Goal: Obtain resource: Download file/media

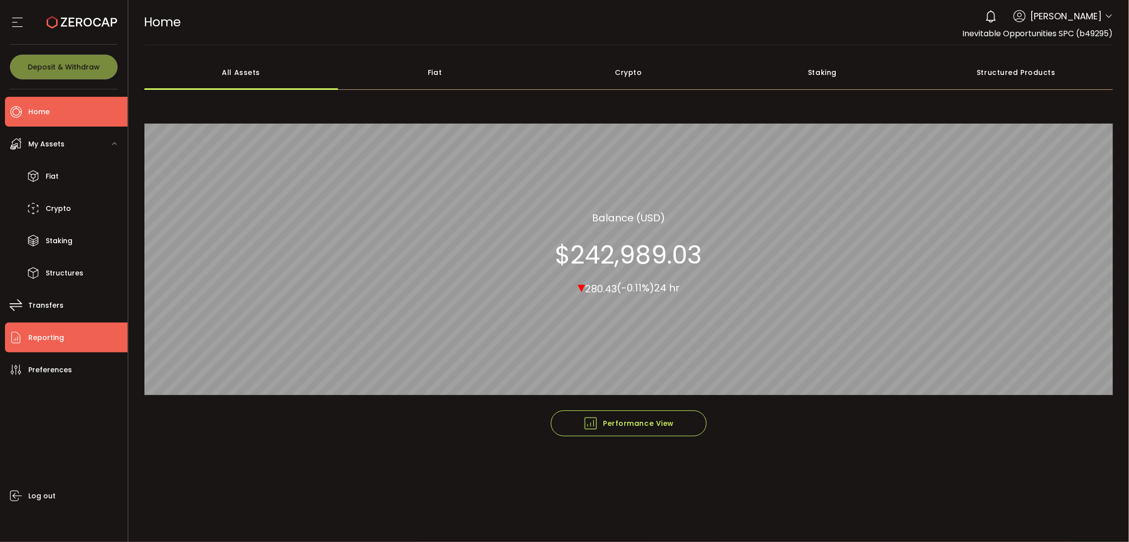
click at [66, 340] on li "Reporting" at bounding box center [66, 337] width 123 height 30
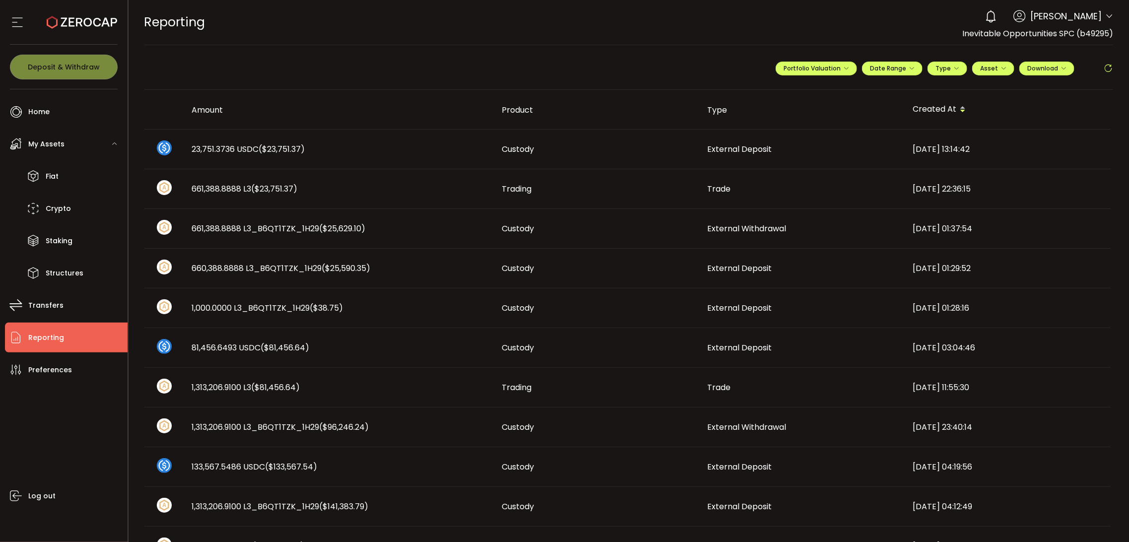
click at [422, 30] on div "REPORTING Buy Power $0.00 USD Reporting Reporting Verify Your Identity 0 [PERSO…" at bounding box center [628, 22] width 969 height 45
drag, startPoint x: 926, startPoint y: 20, endPoint x: 901, endPoint y: 172, distance: 154.3
click at [926, 20] on div "REPORTING Buy Power $0.00 USD Reporting Reporting Verify Your Identity 0 [PERSO…" at bounding box center [628, 22] width 969 height 45
click at [30, 354] on ul "Home Trading My Assets Fiat Crypto Staking Structures Transfers Reporting Prefe…" at bounding box center [63, 315] width 127 height 452
click at [830, 67] on span "Portfolio Valuation" at bounding box center [815, 68] width 65 height 8
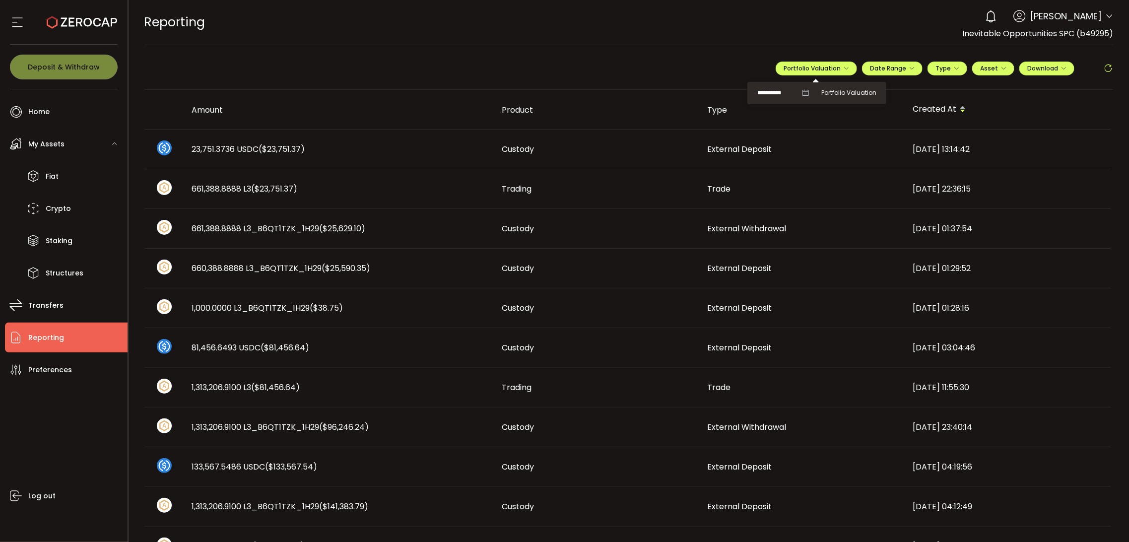
click at [804, 94] on icon at bounding box center [805, 92] width 7 height 7
click at [802, 91] on icon at bounding box center [805, 92] width 7 height 7
click at [837, 92] on span "Portfolio Valuation" at bounding box center [848, 92] width 55 height 9
click at [771, 93] on input "**********" at bounding box center [777, 93] width 40 height 12
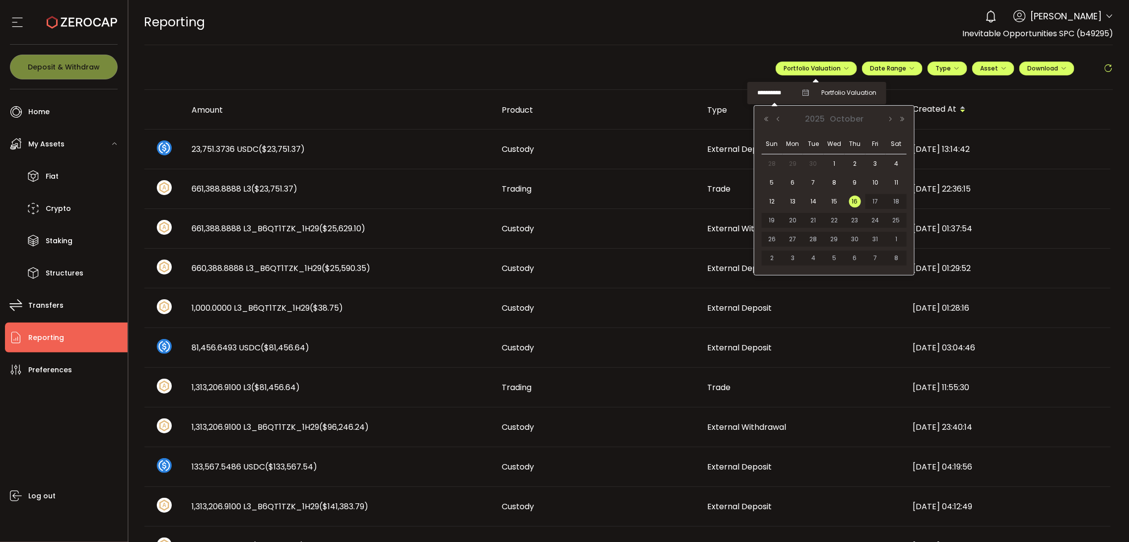
click at [779, 123] on div "[DATE]" at bounding box center [834, 119] width 148 height 15
click at [805, 23] on div "REPORTING Buy Power $0.00 USD Reporting Reporting Verify Your Identity 0 [PERSO…" at bounding box center [628, 22] width 969 height 45
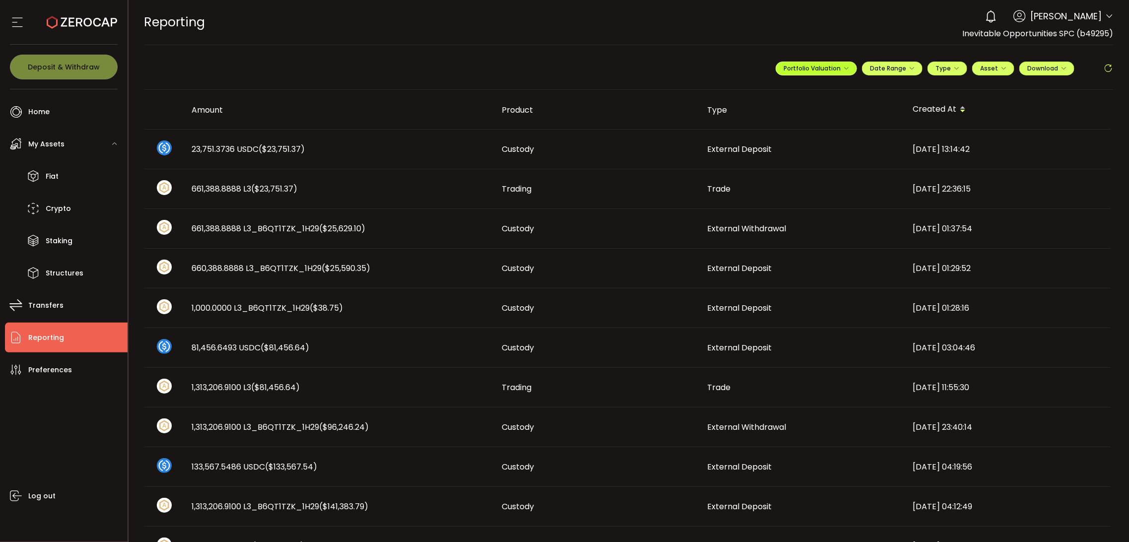
click at [806, 67] on span "Portfolio Valuation" at bounding box center [815, 68] width 65 height 8
click at [775, 93] on input "**********" at bounding box center [777, 93] width 40 height 12
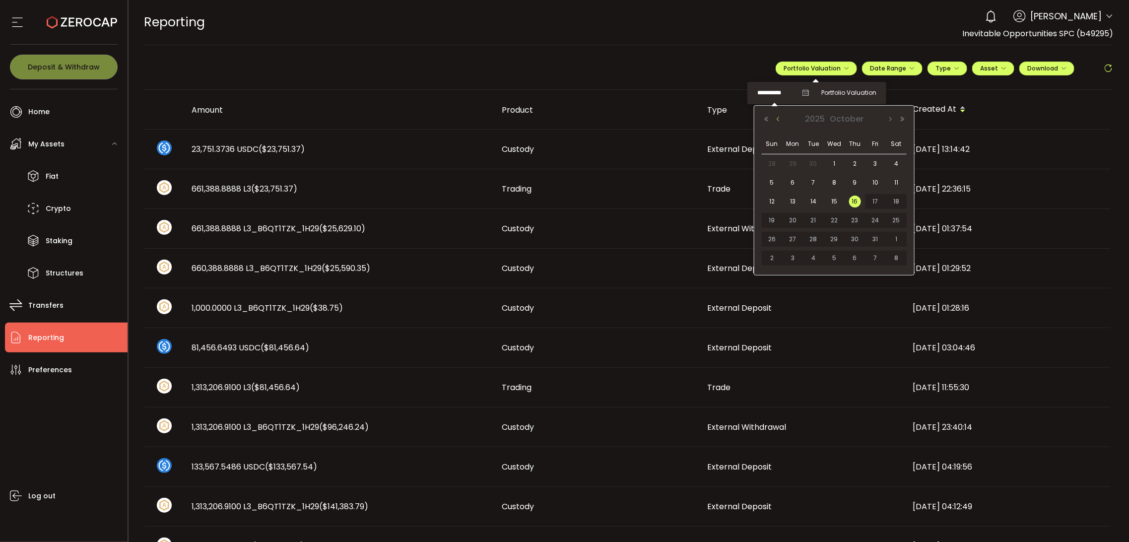
click at [780, 120] on button "Previous Month" at bounding box center [778, 119] width 12 height 7
click at [790, 258] on span "30" at bounding box center [793, 258] width 12 height 12
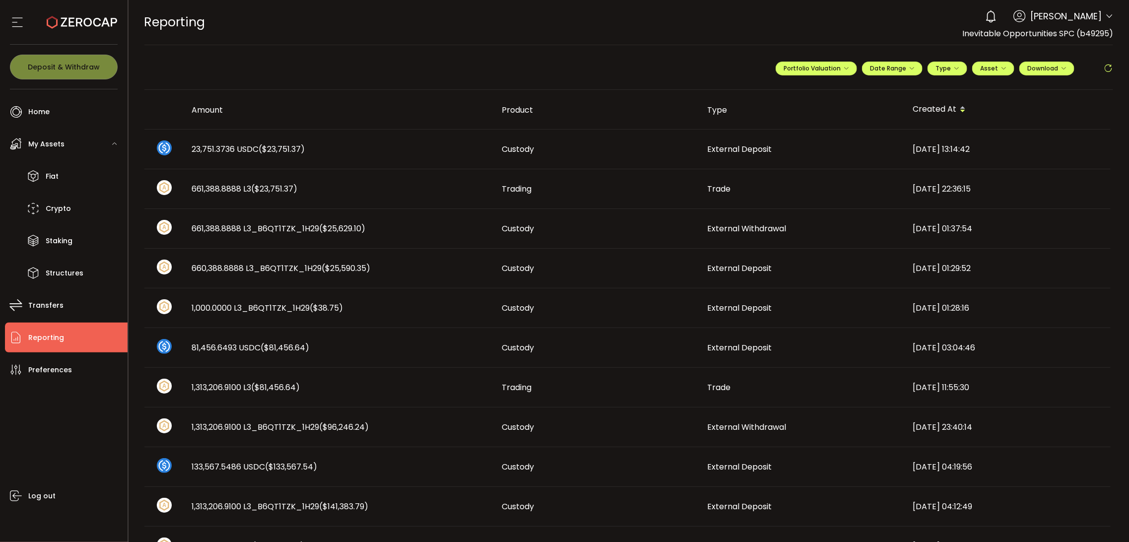
click at [674, 78] on div "**********" at bounding box center [628, 72] width 969 height 35
click at [887, 70] on span "Date Range" at bounding box center [892, 68] width 45 height 8
click at [866, 88] on input at bounding box center [865, 89] width 64 height 10
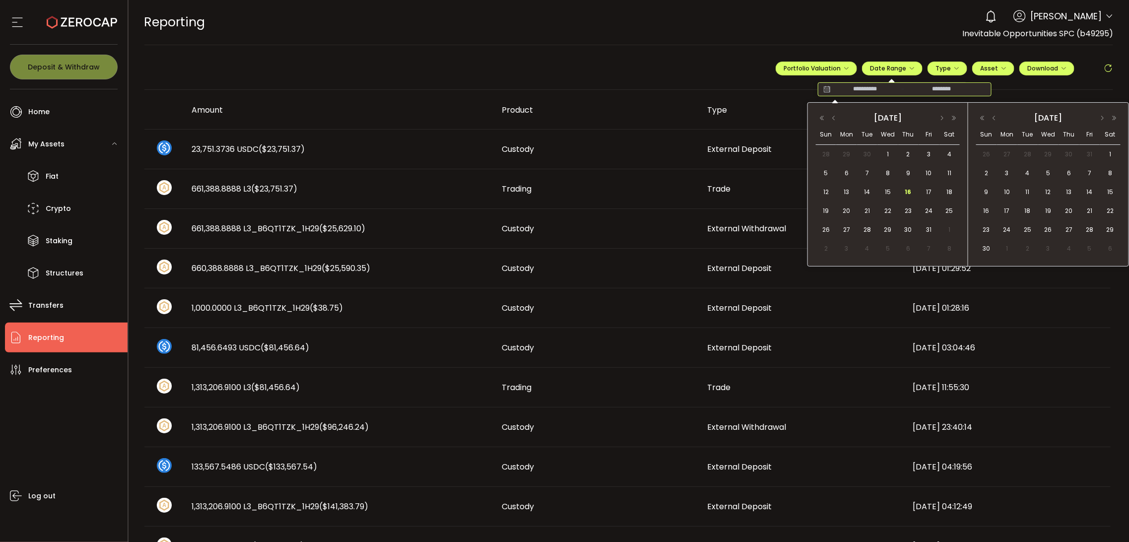
click at [833, 122] on div "[DATE]" at bounding box center [888, 118] width 144 height 14
click at [835, 120] on button "button" at bounding box center [833, 118] width 12 height 7
click at [836, 119] on button "button" at bounding box center [833, 118] width 12 height 7
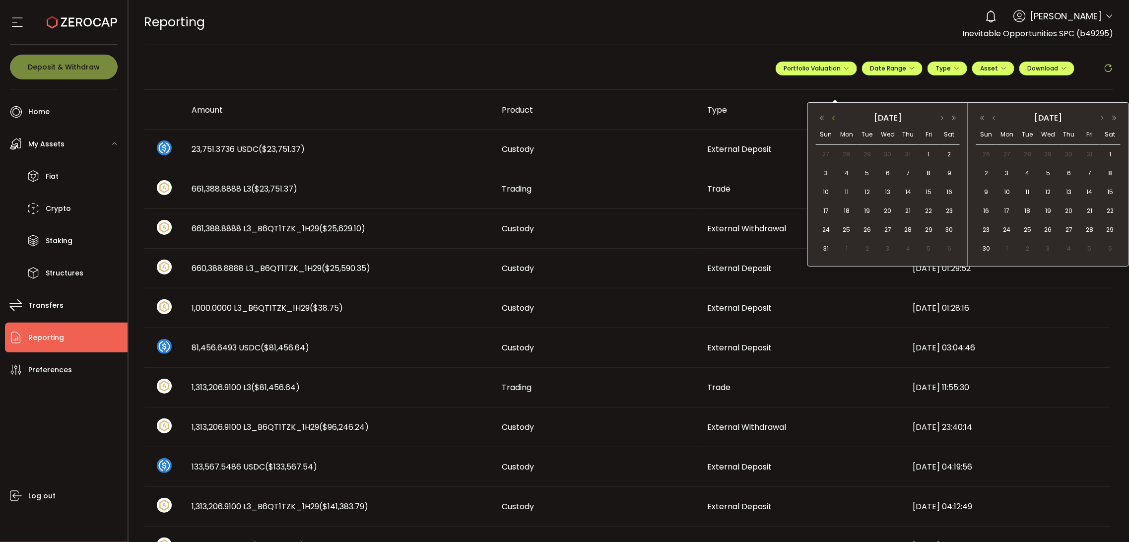
click at [836, 119] on button "button" at bounding box center [833, 118] width 12 height 7
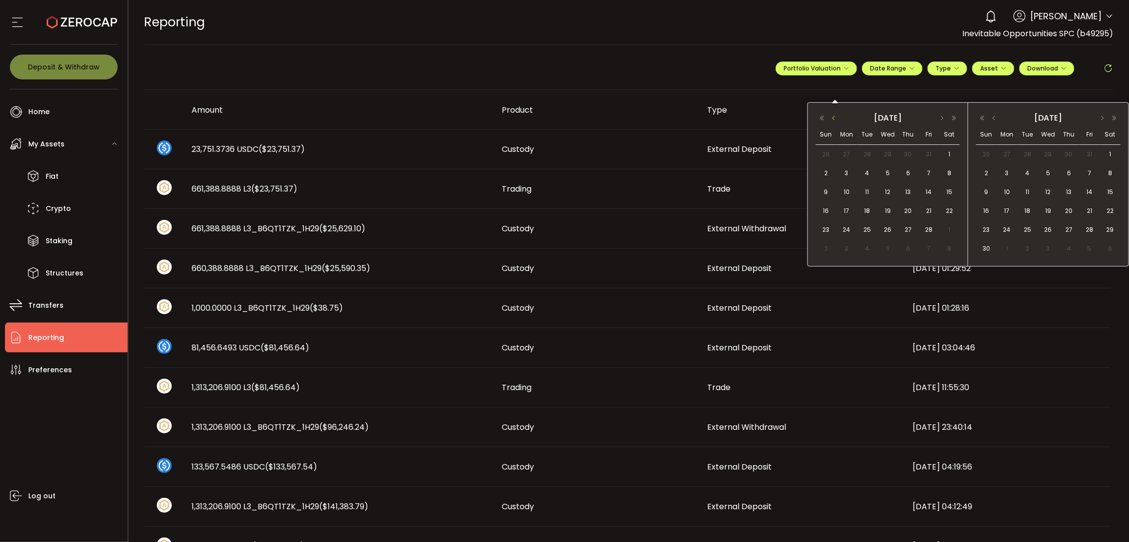
click at [836, 119] on button "button" at bounding box center [833, 118] width 12 height 7
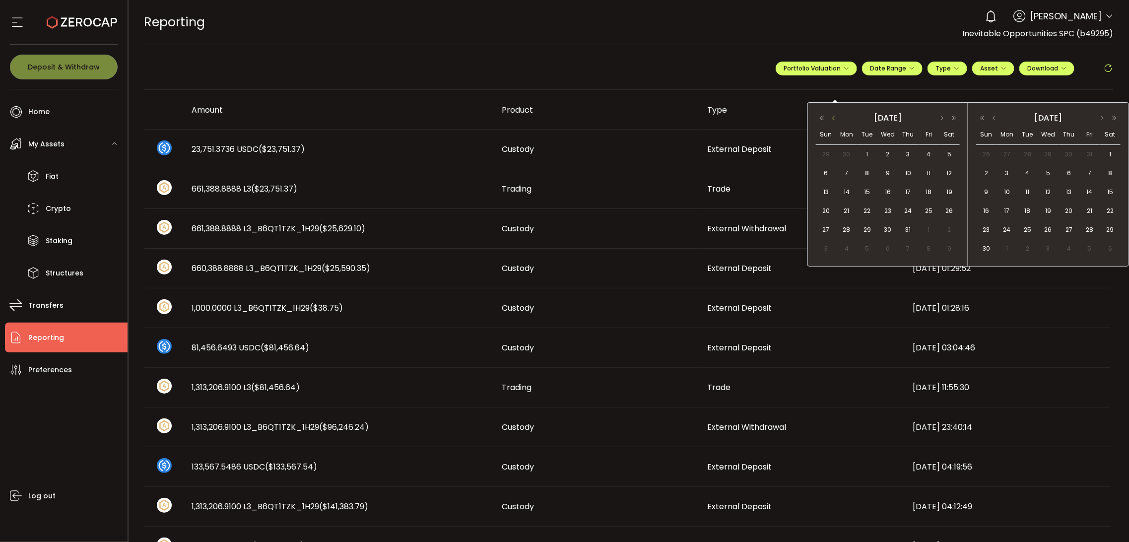
click at [836, 119] on button "button" at bounding box center [833, 118] width 12 height 7
drag, startPoint x: 836, startPoint y: 119, endPoint x: 802, endPoint y: 117, distance: 34.3
click at [835, 119] on button "button" at bounding box center [833, 118] width 12 height 7
click at [792, 115] on div "Type" at bounding box center [802, 109] width 205 height 11
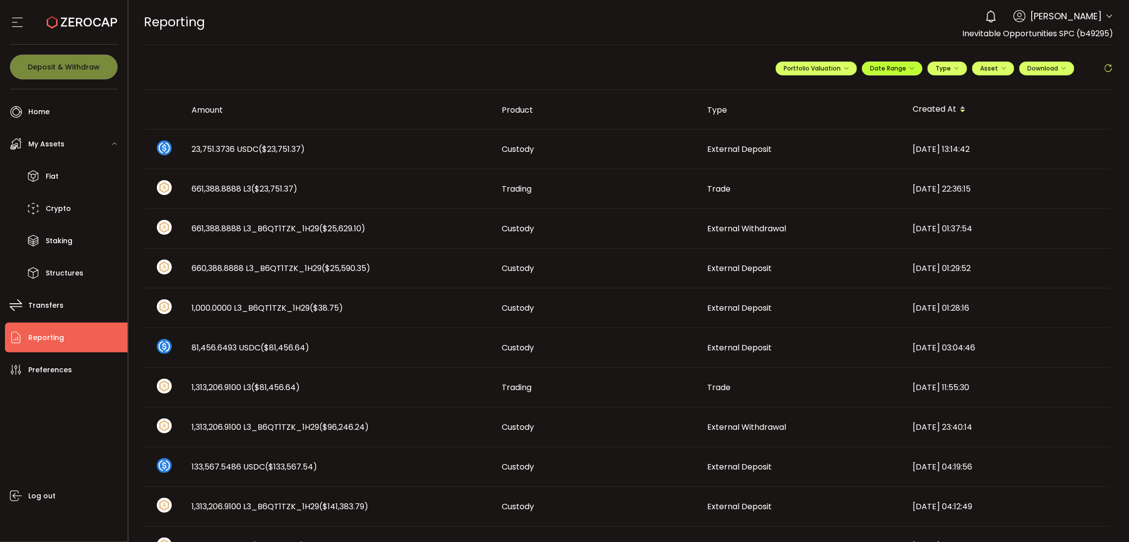
click at [870, 72] on span "Date Range" at bounding box center [892, 68] width 45 height 8
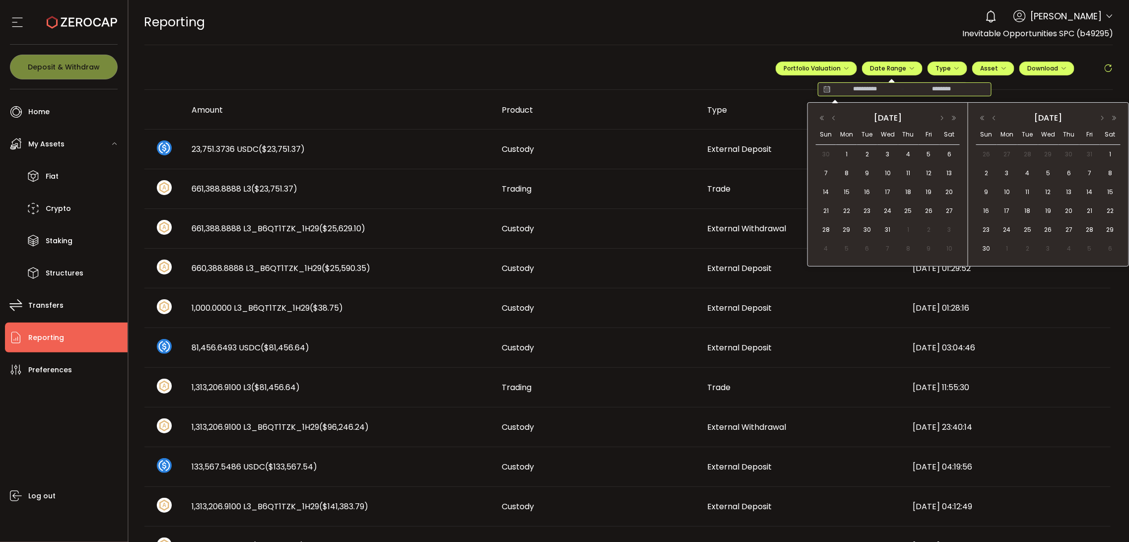
click at [862, 88] on input at bounding box center [865, 89] width 64 height 10
click at [832, 119] on button "button" at bounding box center [833, 118] width 12 height 7
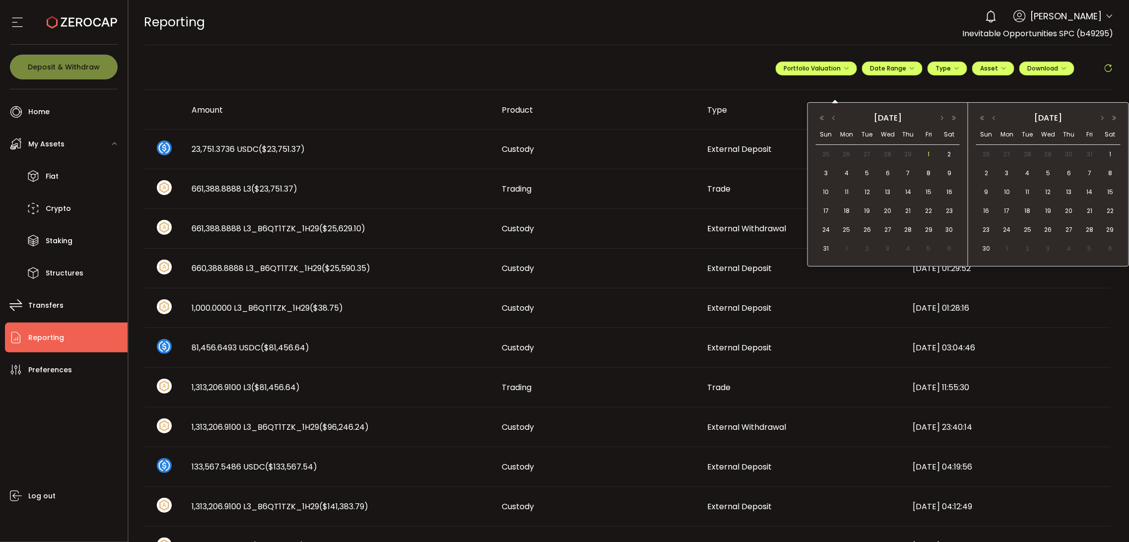
click at [927, 156] on span "1" at bounding box center [929, 154] width 12 height 12
click at [993, 121] on button "button" at bounding box center [994, 118] width 12 height 7
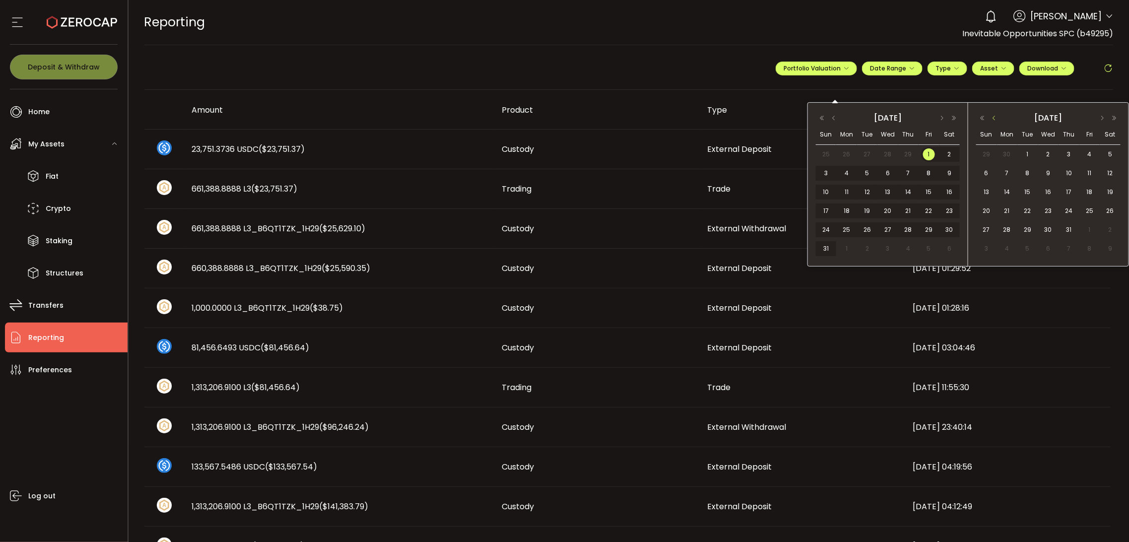
click at [993, 121] on button "button" at bounding box center [994, 118] width 12 height 7
click at [1010, 248] on span "30" at bounding box center [1007, 249] width 12 height 12
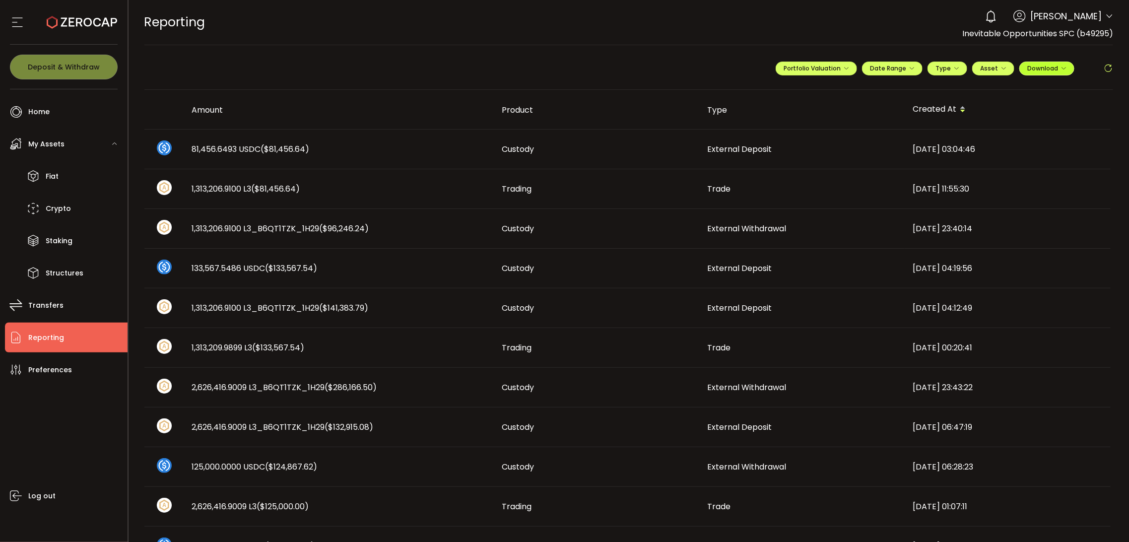
click at [1060, 71] on icon "button" at bounding box center [1063, 68] width 6 height 6
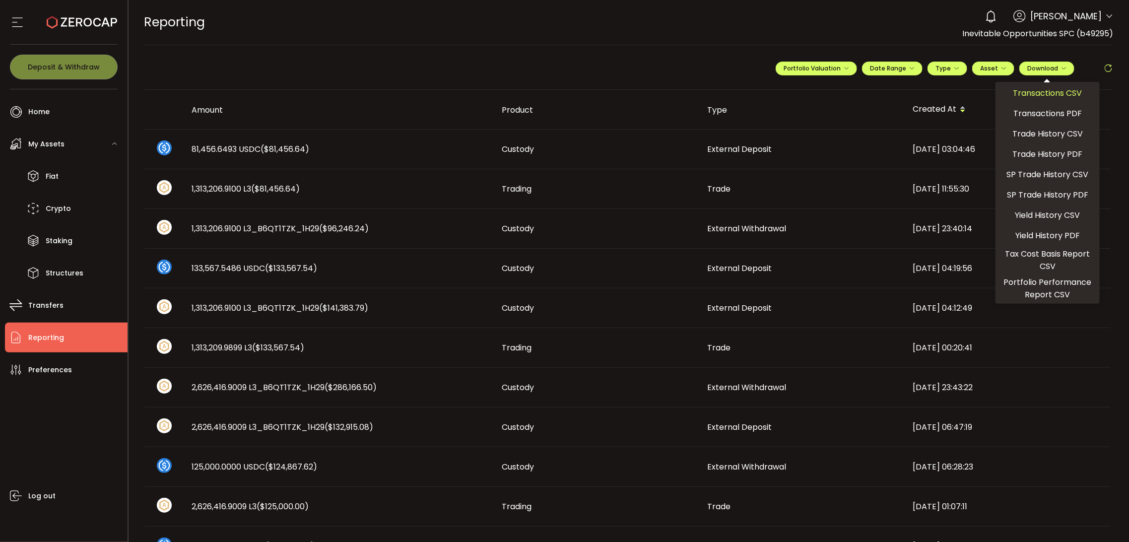
click at [1054, 92] on span "Transactions CSV" at bounding box center [1047, 93] width 69 height 12
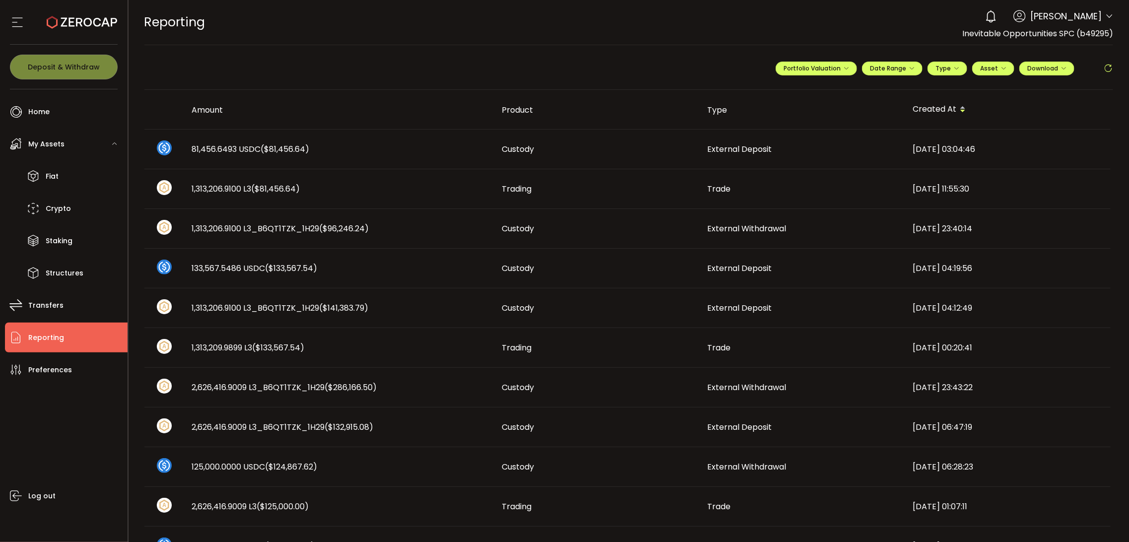
click at [1080, 86] on div "**********" at bounding box center [943, 73] width 337 height 30
click at [1063, 75] on button "Download" at bounding box center [1046, 69] width 55 height 14
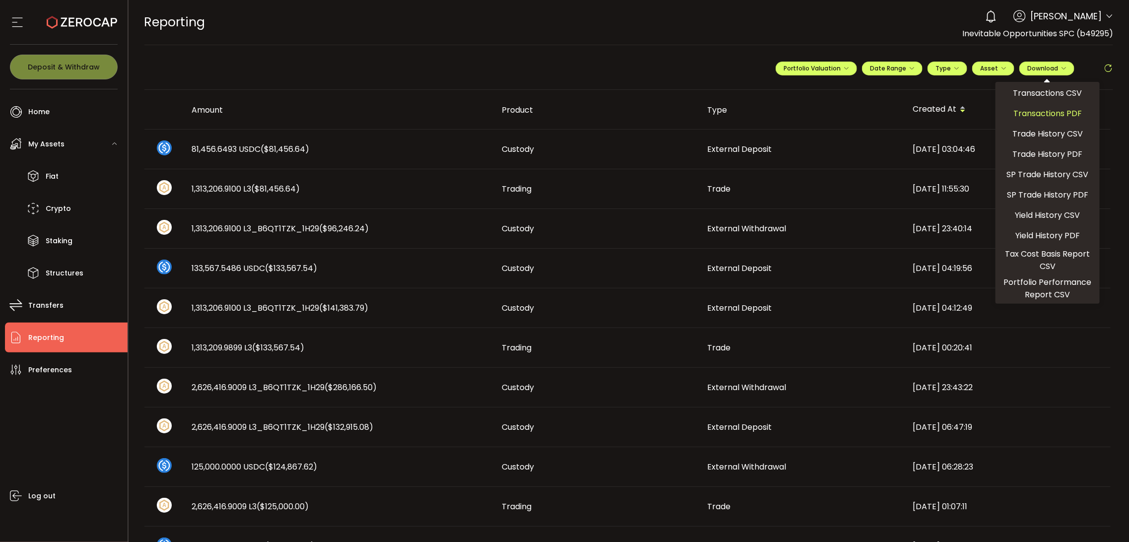
click at [1050, 108] on span "Transactions PDF" at bounding box center [1047, 113] width 68 height 12
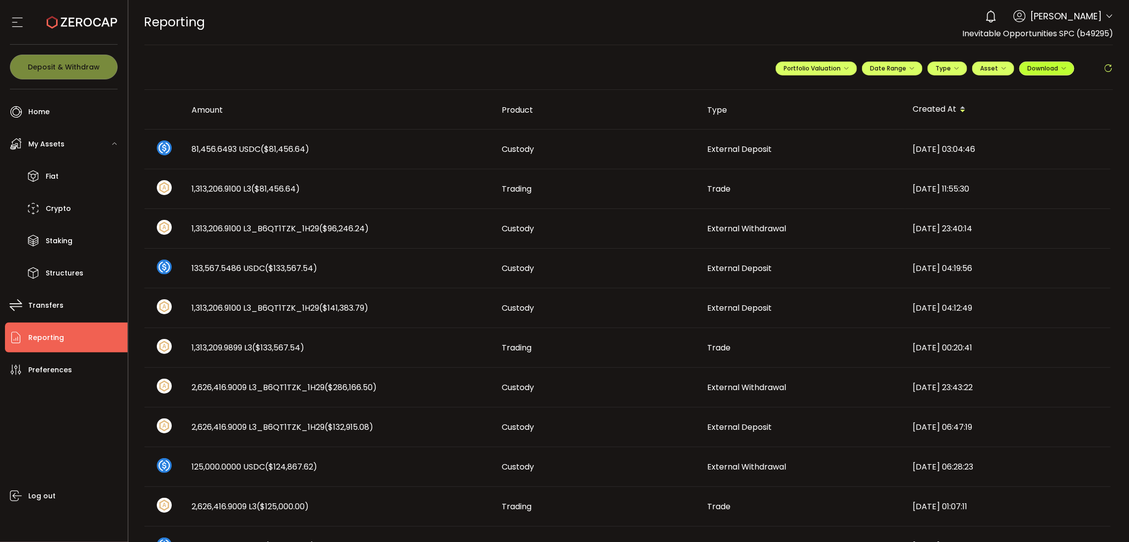
click at [1055, 74] on button "Download" at bounding box center [1046, 69] width 55 height 14
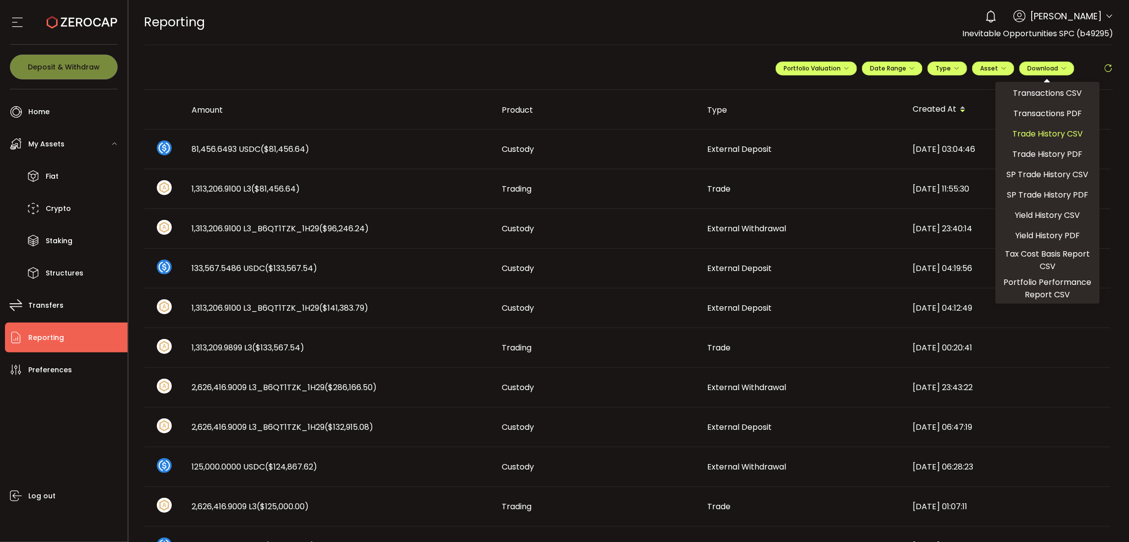
click at [1049, 137] on span "Trade History CSV" at bounding box center [1047, 133] width 70 height 12
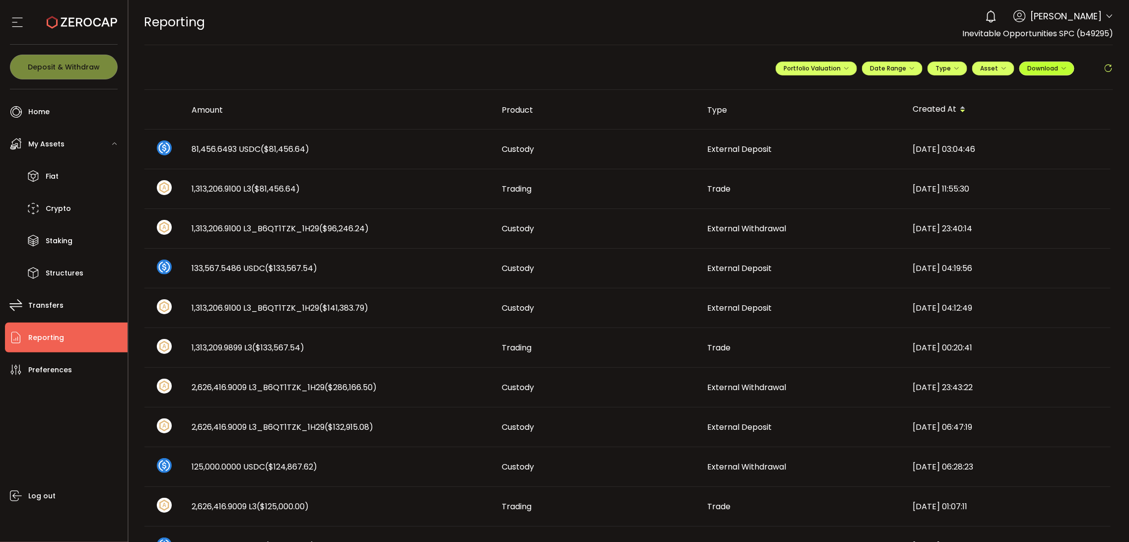
click at [1058, 72] on span "Download" at bounding box center [1046, 68] width 39 height 8
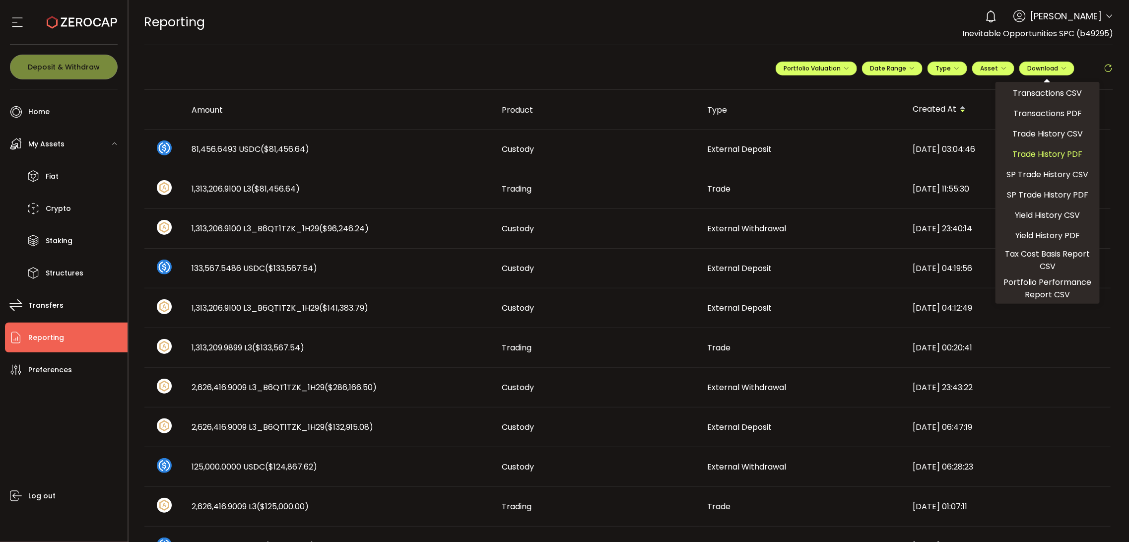
click at [1053, 159] on span "Trade History PDF" at bounding box center [1048, 154] width 70 height 12
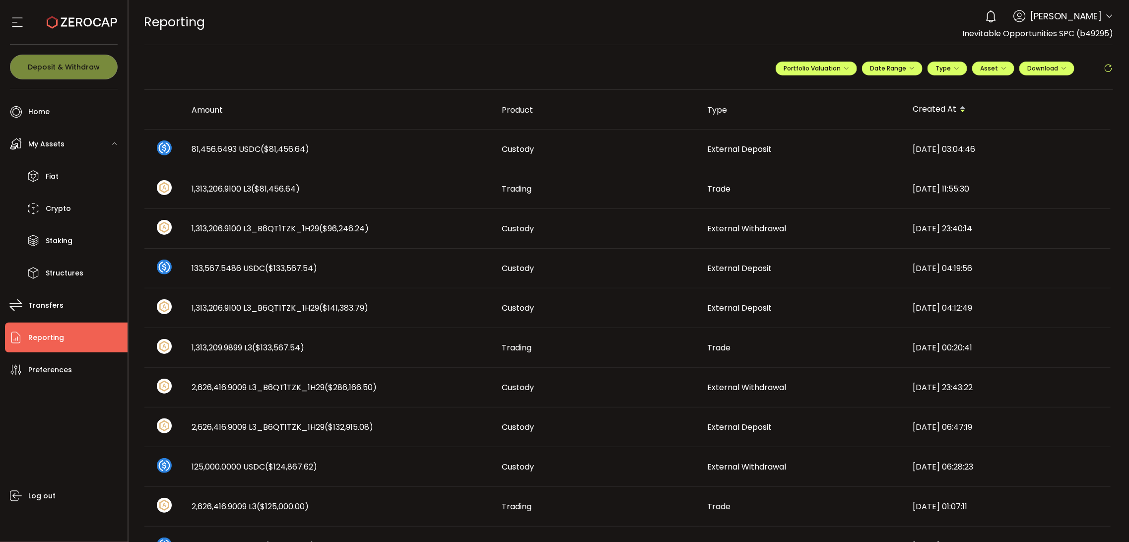
drag, startPoint x: 686, startPoint y: 39, endPoint x: 722, endPoint y: 46, distance: 36.4
click at [686, 39] on div "REPORTING Buy Power $0.00 USD Reporting Reporting Verify Your Identity 0 [PERSO…" at bounding box center [628, 22] width 969 height 45
click at [1063, 70] on icon "button" at bounding box center [1063, 68] width 6 height 6
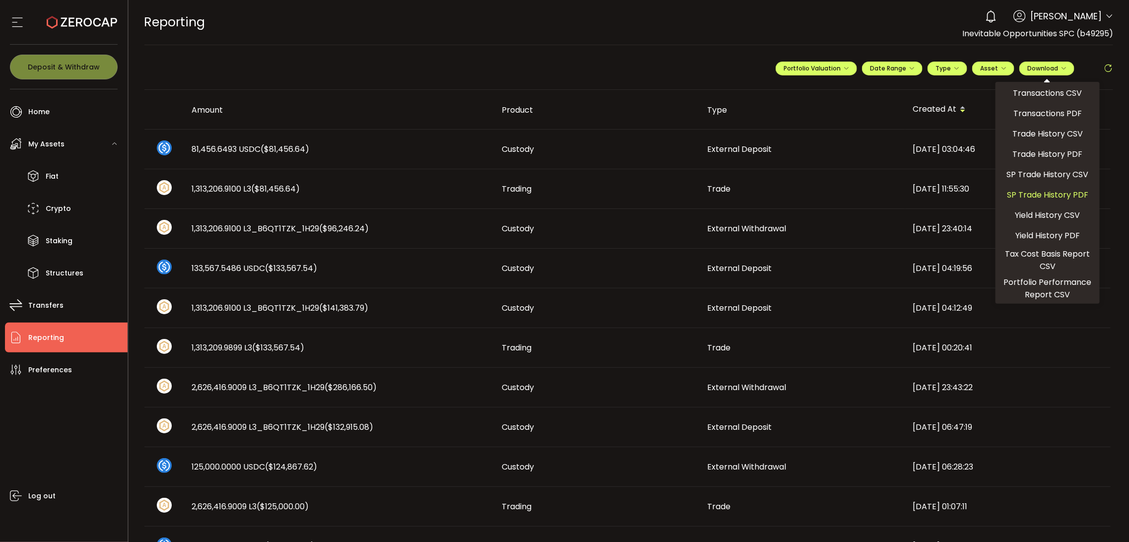
click at [1052, 191] on span "SP Trade History PDF" at bounding box center [1047, 195] width 81 height 12
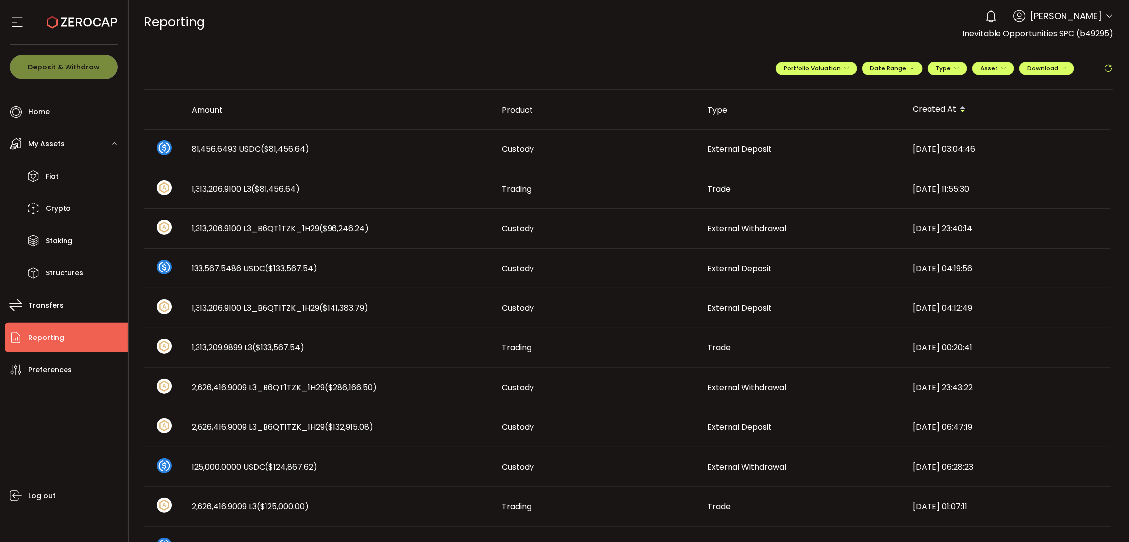
drag, startPoint x: 895, startPoint y: 32, endPoint x: 917, endPoint y: 45, distance: 25.2
click at [895, 32] on div "REPORTING Buy Power $0.00 USD Reporting Reporting Verify Your Identity 0 [PERSO…" at bounding box center [628, 22] width 969 height 45
click at [948, 69] on span "Type" at bounding box center [947, 68] width 24 height 8
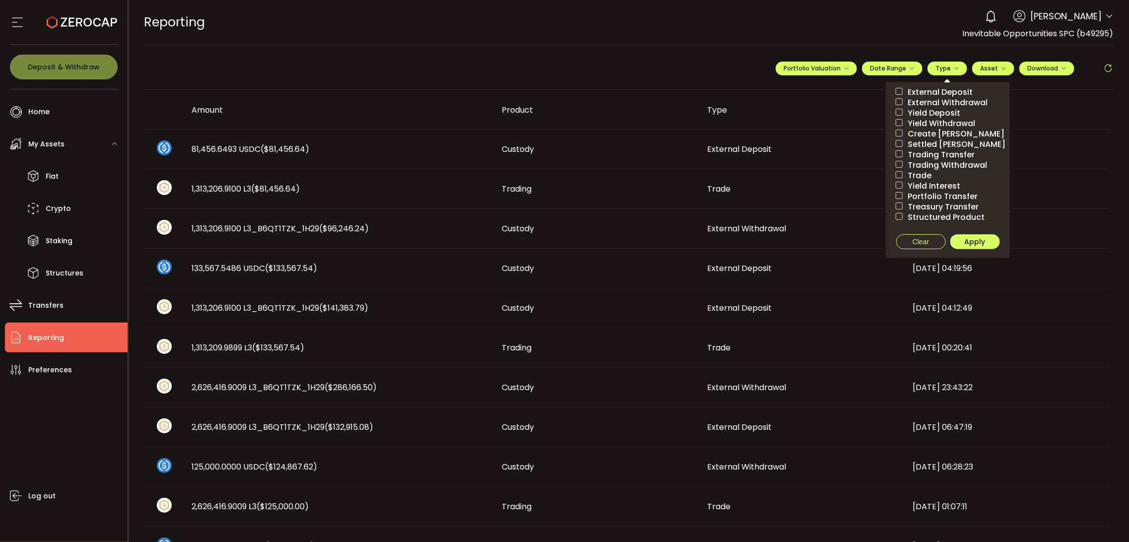
click at [929, 41] on div "REPORTING Buy Power $0.00 USD Reporting Reporting Verify Your Identity 0 [PERSO…" at bounding box center [628, 22] width 969 height 45
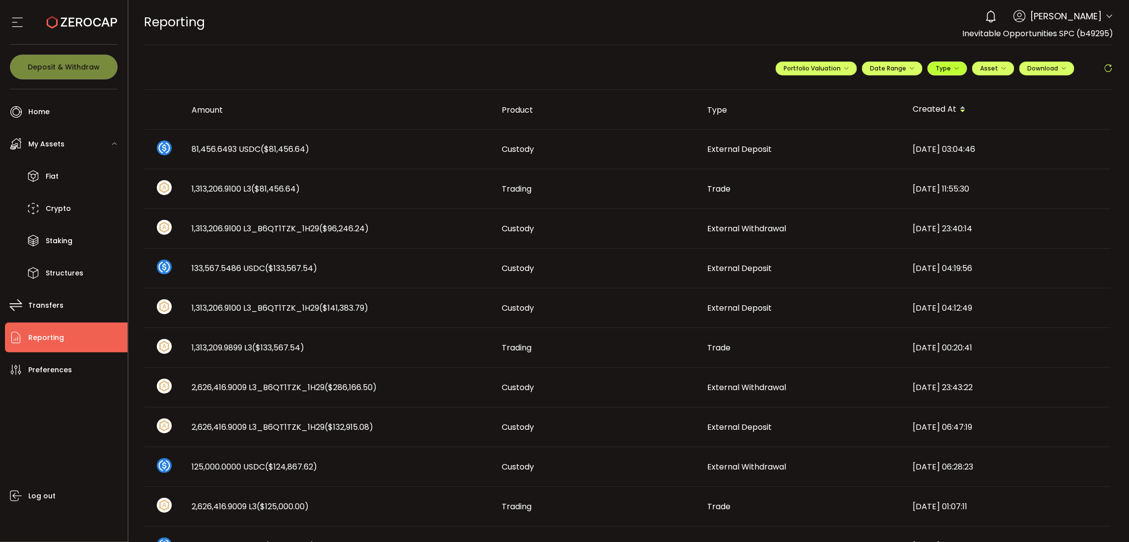
click at [945, 72] on span "Type" at bounding box center [947, 68] width 24 height 8
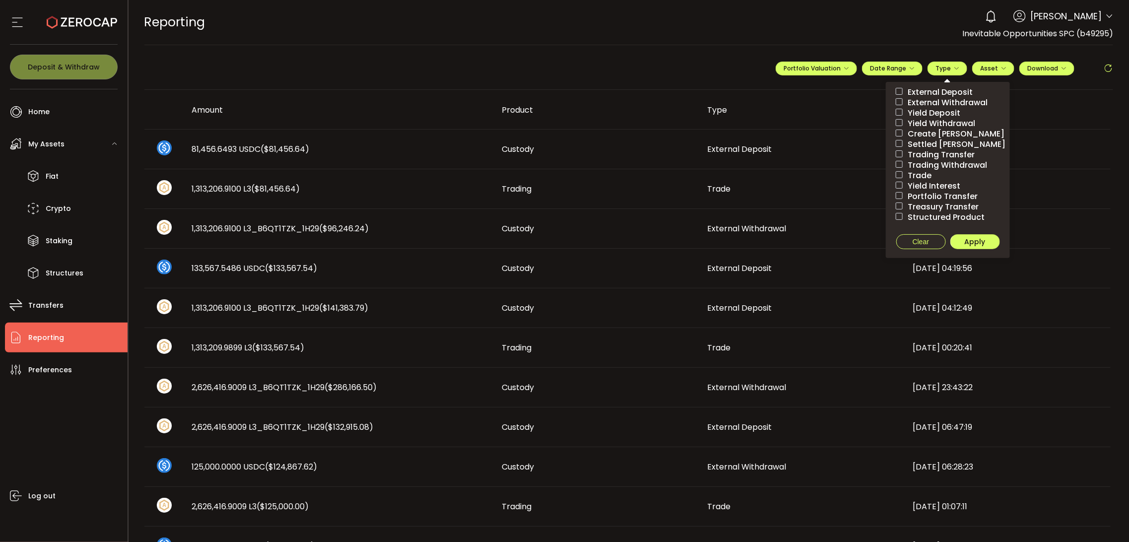
click at [912, 38] on div "REPORTING Buy Power $0.00 USD Reporting Reporting Verify Your Identity 0 [PERSO…" at bounding box center [628, 22] width 969 height 45
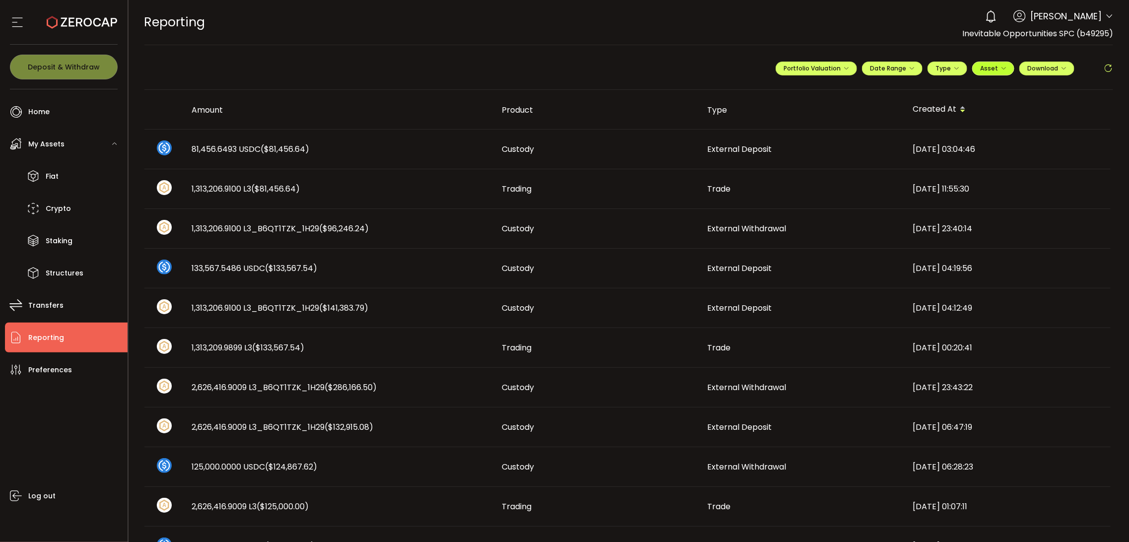
click at [990, 68] on span "Asset" at bounding box center [989, 68] width 18 height 8
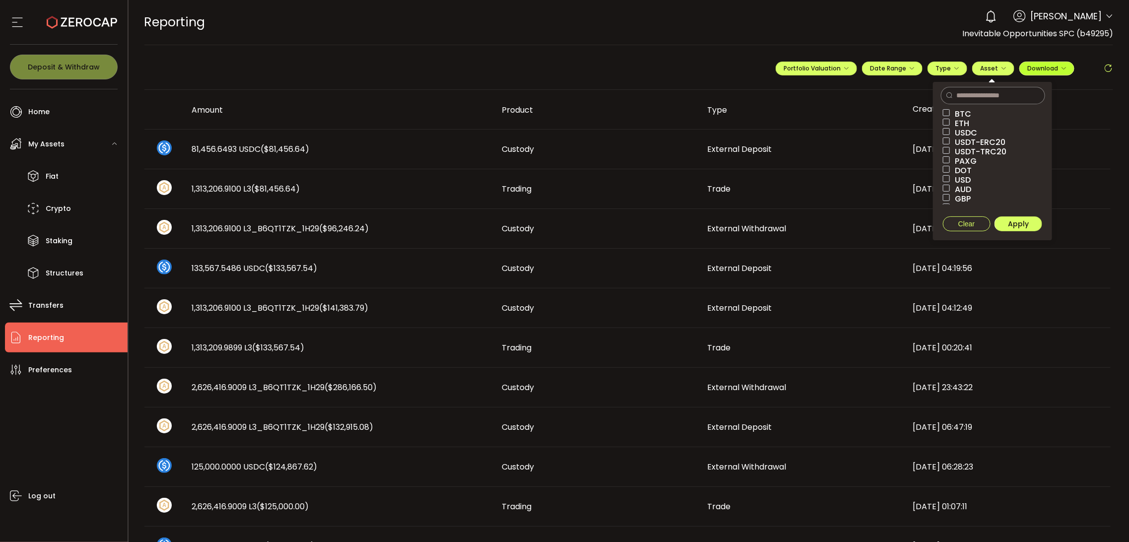
click at [1048, 72] on span "Download" at bounding box center [1046, 68] width 39 height 8
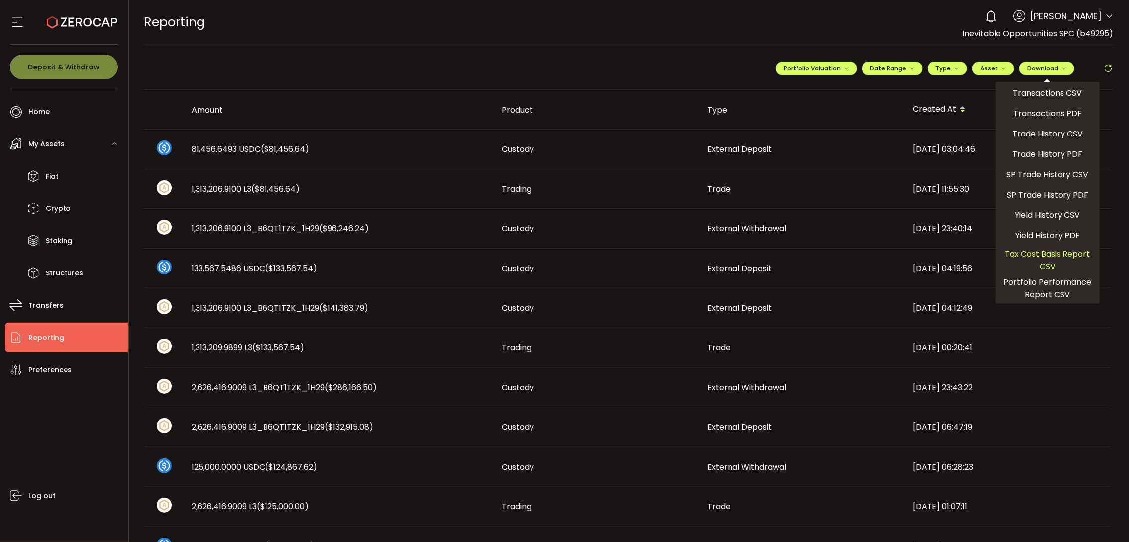
click at [1044, 255] on span "Tax Cost Basis Report CSV" at bounding box center [1047, 260] width 96 height 25
click at [1082, 18] on span "[PERSON_NAME]" at bounding box center [1065, 15] width 71 height 13
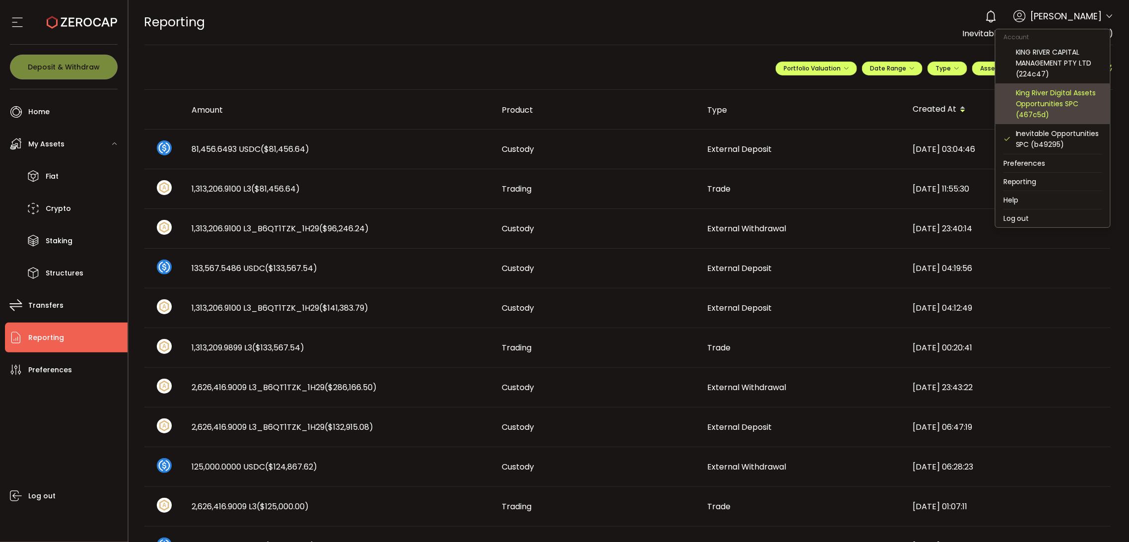
click at [1068, 103] on div "King River Digital Assets Opportunities SPC (467c5d)" at bounding box center [1059, 103] width 86 height 33
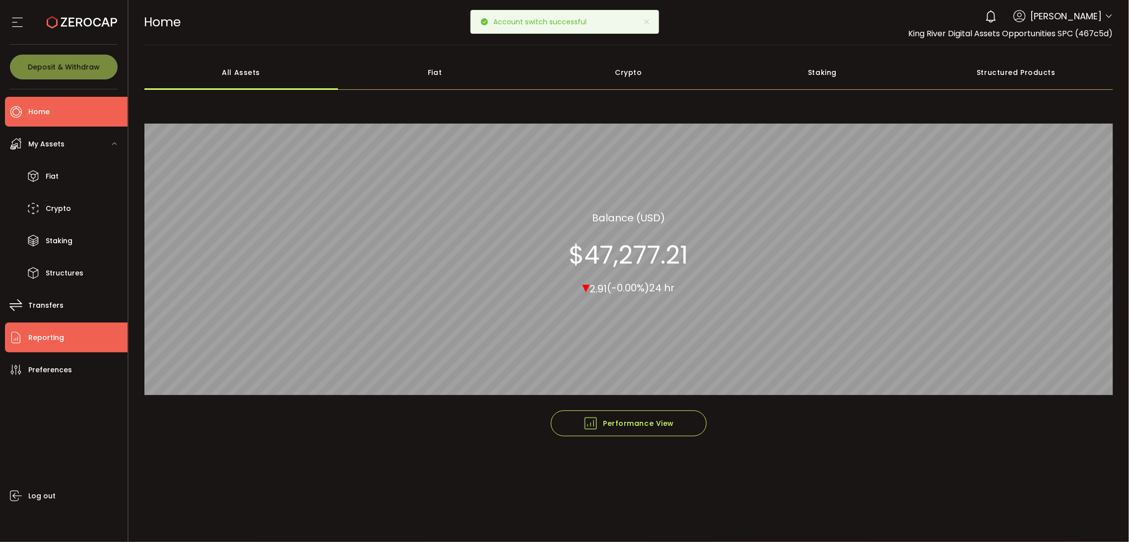
click at [46, 339] on span "Reporting" at bounding box center [46, 337] width 36 height 14
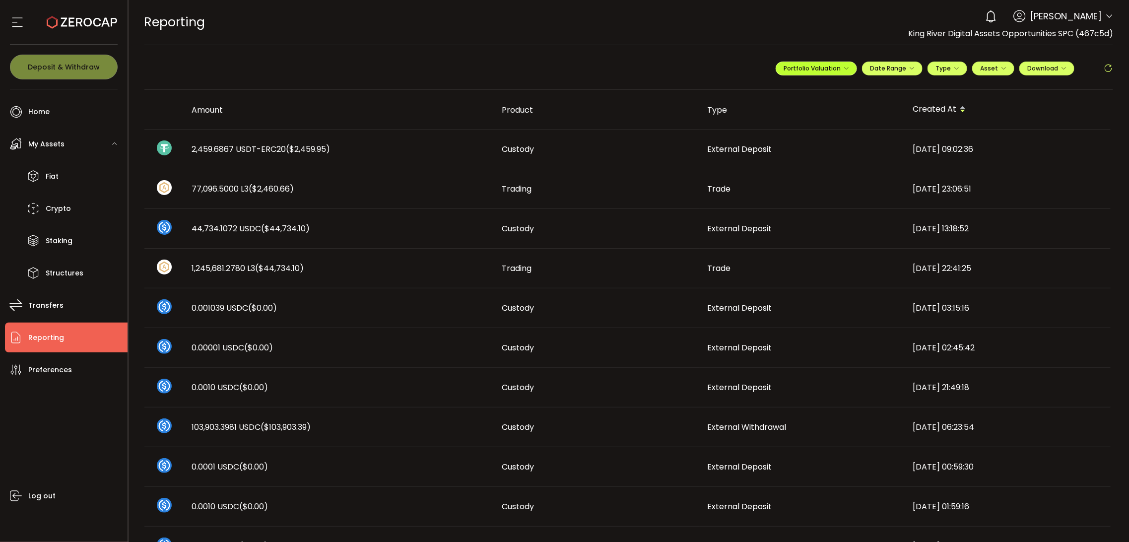
click at [809, 72] on span "Portfolio Valuation" at bounding box center [815, 68] width 65 height 8
click at [773, 94] on input "**********" at bounding box center [777, 93] width 40 height 12
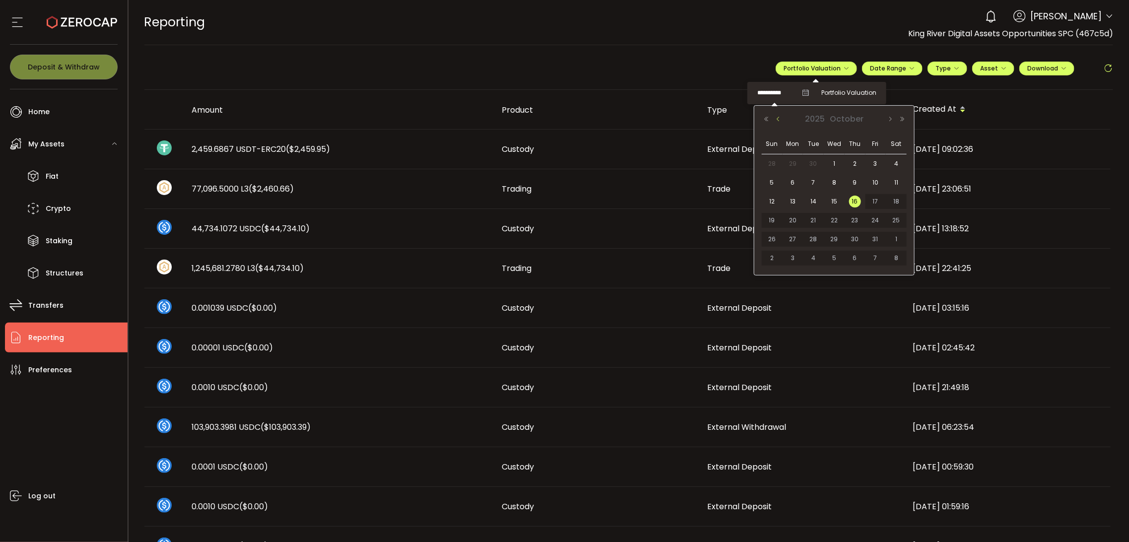
click at [776, 118] on button "Previous Month" at bounding box center [778, 119] width 12 height 7
click at [777, 118] on button "Previous Month" at bounding box center [778, 119] width 12 height 7
click at [795, 258] on span "30" at bounding box center [793, 258] width 12 height 12
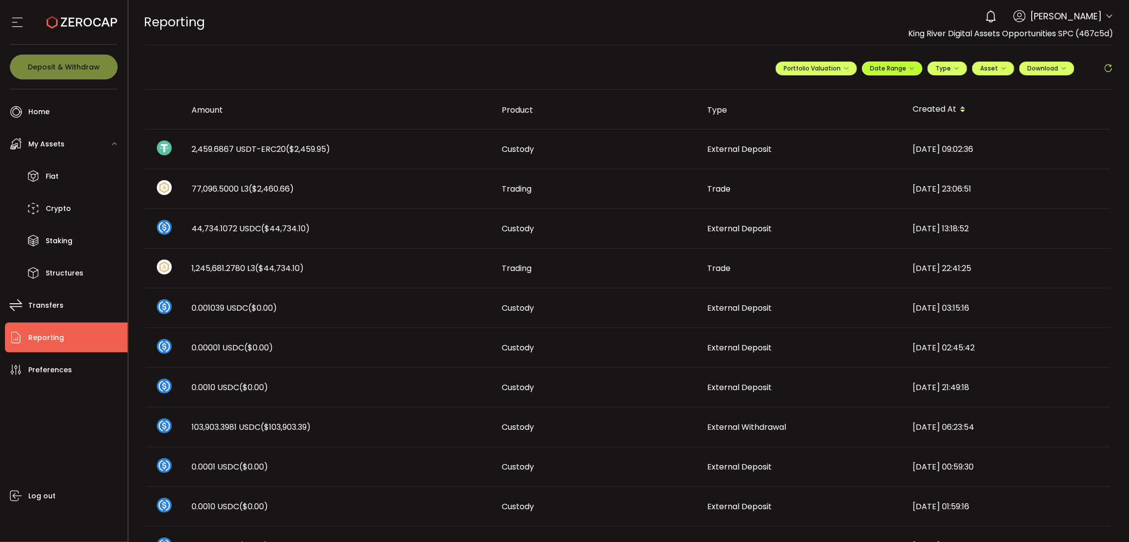
click at [901, 71] on span "Date Range" at bounding box center [892, 68] width 45 height 8
click at [849, 90] on input at bounding box center [865, 89] width 64 height 10
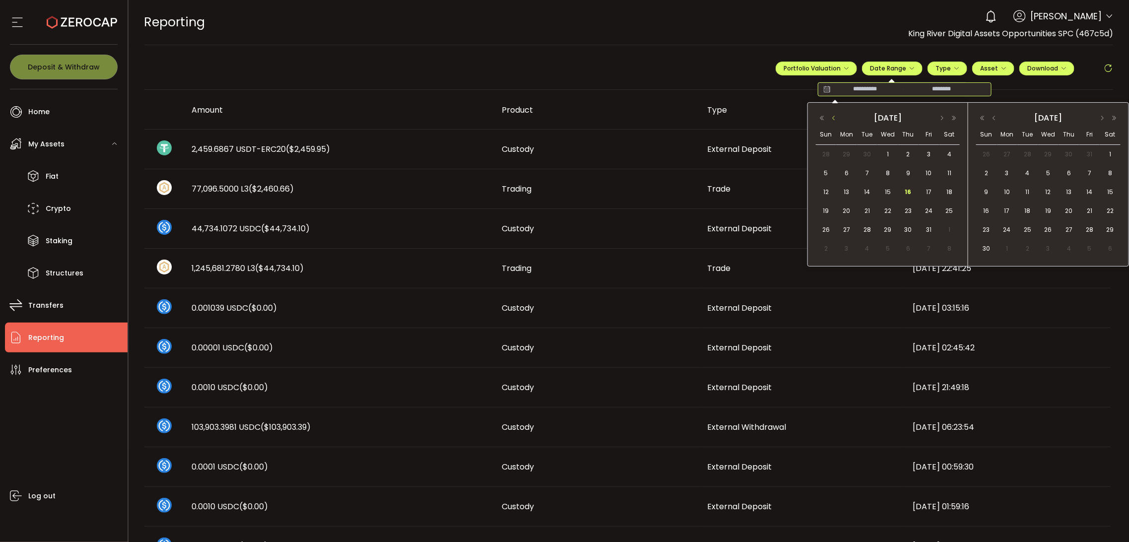
click at [836, 121] on button "button" at bounding box center [833, 118] width 12 height 7
click at [826, 119] on button "button" at bounding box center [822, 118] width 12 height 7
click at [831, 120] on button "button" at bounding box center [833, 118] width 12 height 7
click at [843, 154] on span "1" at bounding box center [846, 154] width 12 height 12
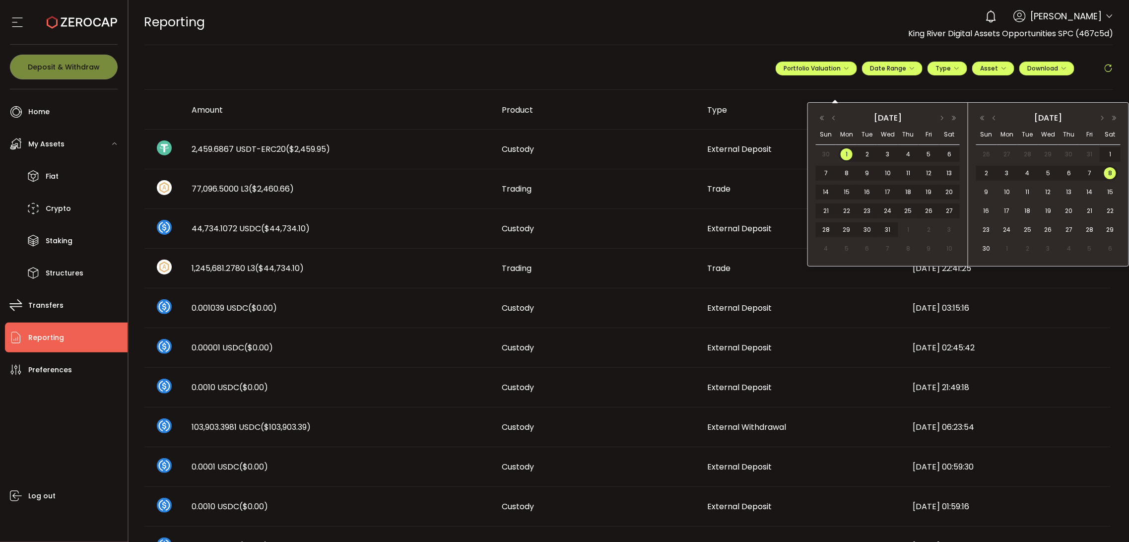
click at [993, 122] on div "[DATE]" at bounding box center [1048, 118] width 144 height 14
click at [993, 116] on button "button" at bounding box center [994, 118] width 12 height 7
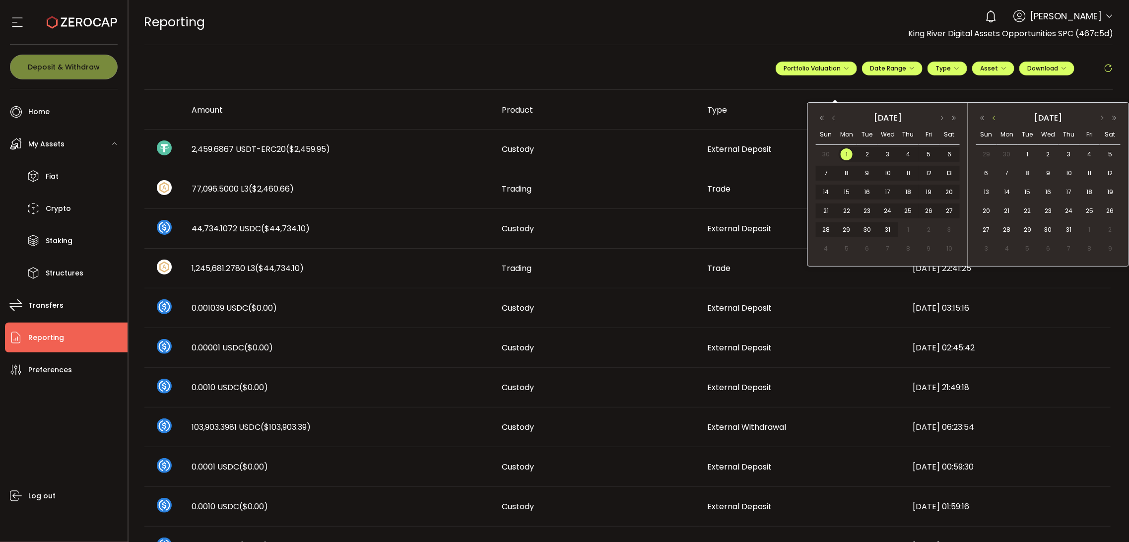
click at [996, 117] on button "button" at bounding box center [994, 118] width 12 height 7
click at [1011, 247] on span "30" at bounding box center [1007, 249] width 12 height 12
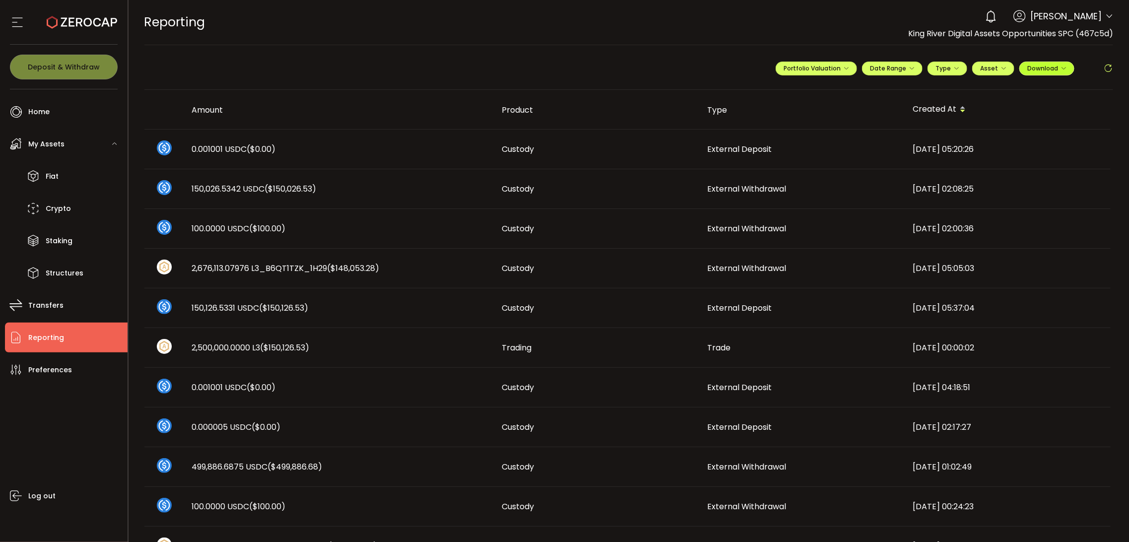
click at [1054, 69] on span "Download" at bounding box center [1046, 68] width 39 height 8
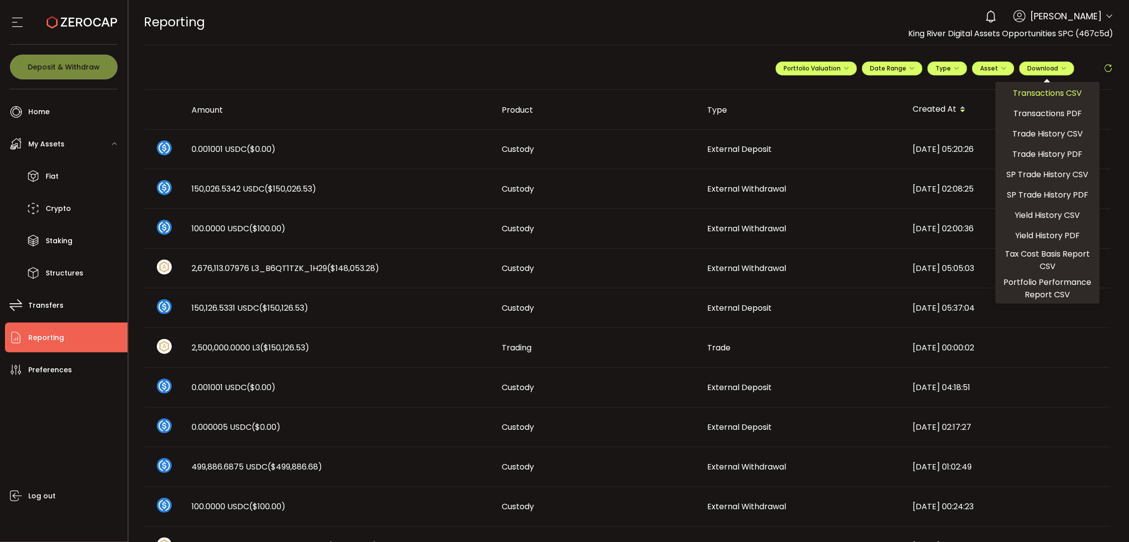
click at [1050, 91] on span "Transactions CSV" at bounding box center [1047, 93] width 69 height 12
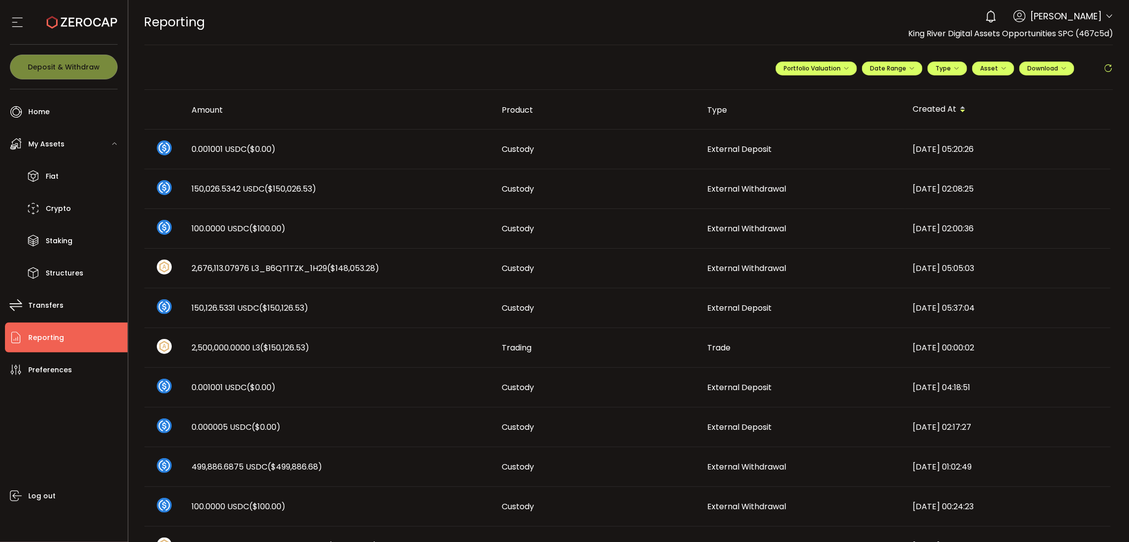
click at [1085, 55] on div "**********" at bounding box center [628, 72] width 969 height 35
click at [1065, 71] on button "Download" at bounding box center [1046, 69] width 55 height 14
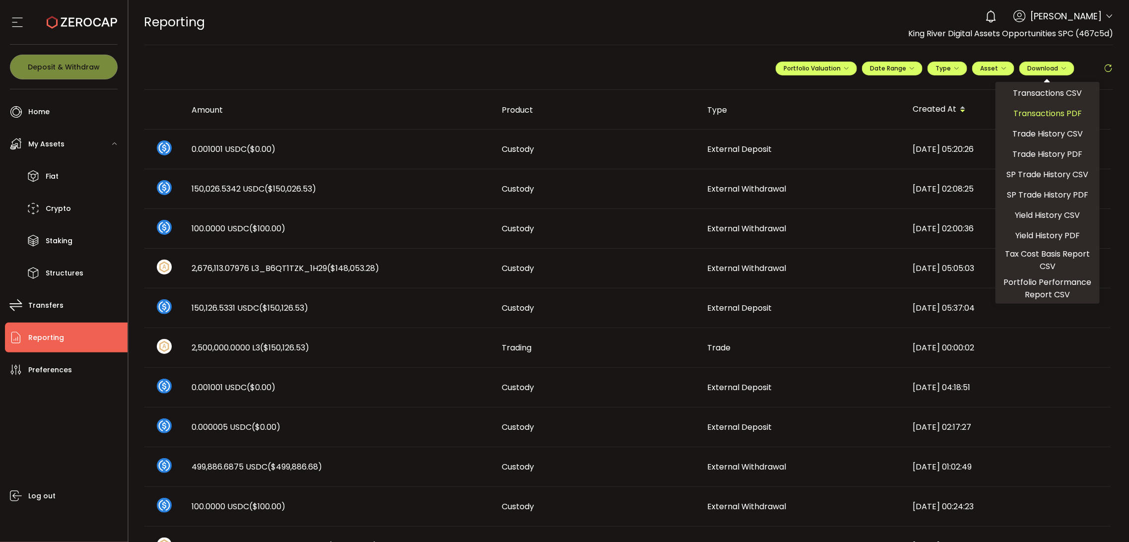
click at [1054, 111] on span "Transactions PDF" at bounding box center [1047, 113] width 68 height 12
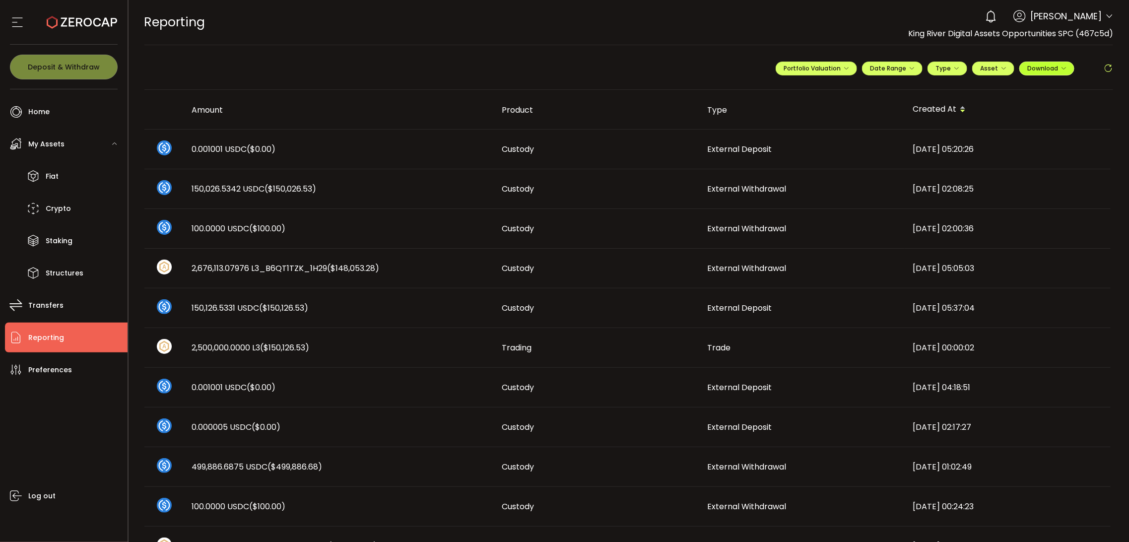
click at [1063, 70] on icon "button" at bounding box center [1063, 68] width 6 height 6
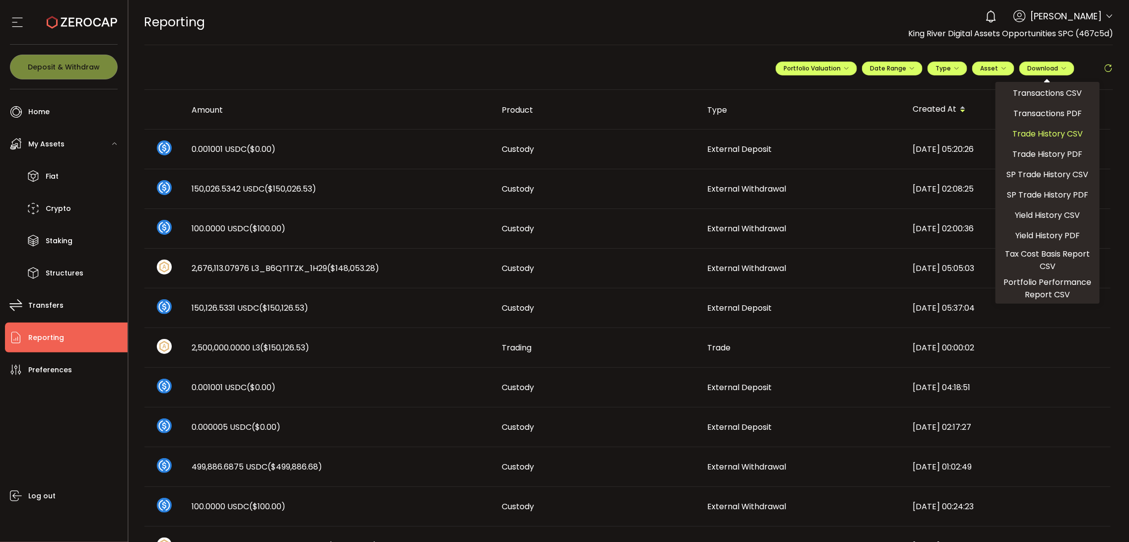
click at [1053, 135] on span "Trade History CSV" at bounding box center [1047, 133] width 70 height 12
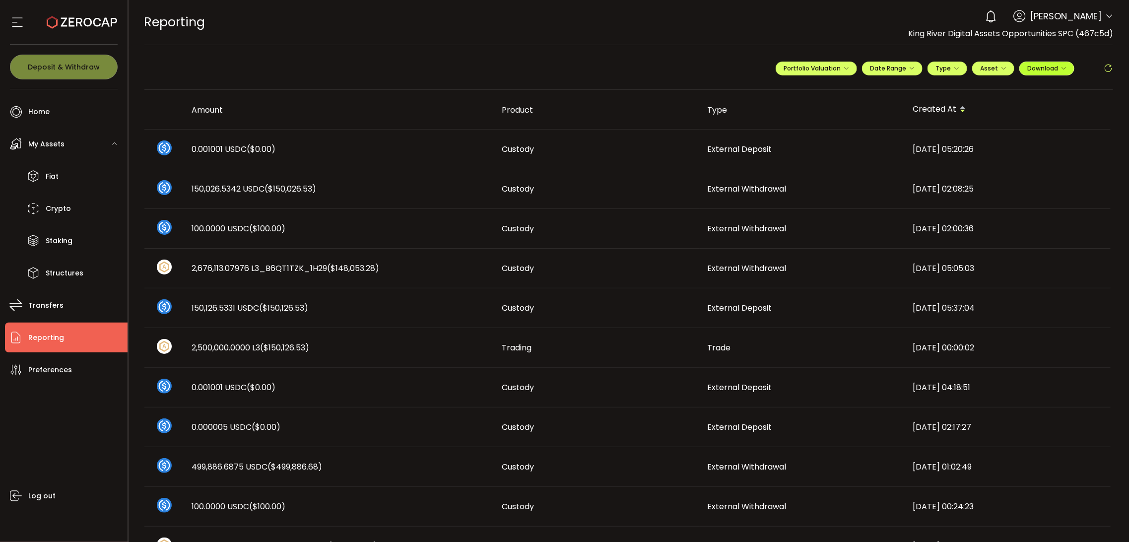
click at [1061, 71] on icon "button" at bounding box center [1063, 68] width 6 height 6
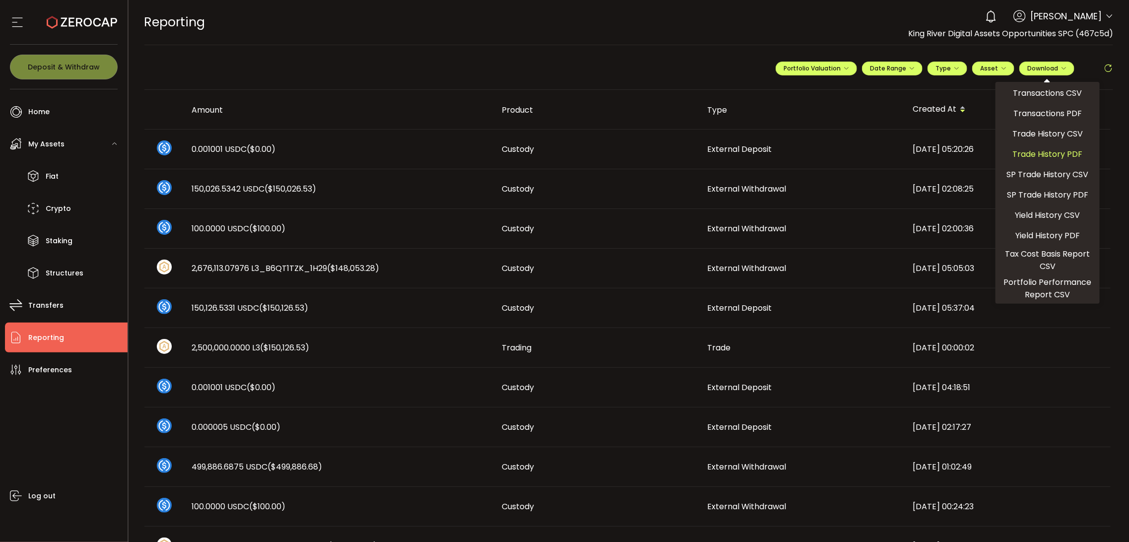
click at [1044, 155] on span "Trade History PDF" at bounding box center [1048, 154] width 70 height 12
